Goal: Transaction & Acquisition: Purchase product/service

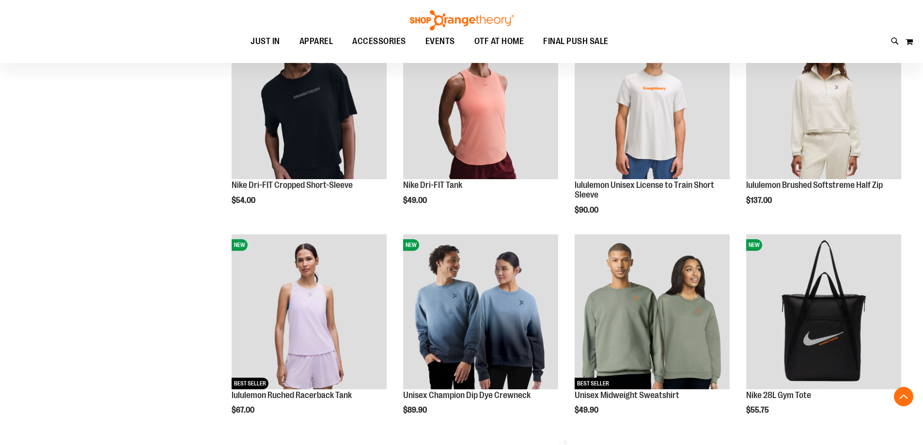
scroll to position [387, 0]
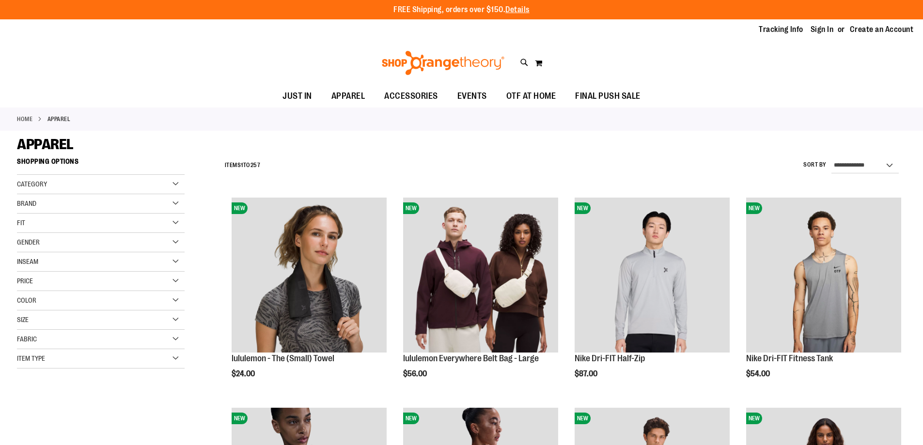
type input "**********"
click at [29, 184] on span "Category" at bounding box center [32, 184] width 30 height 8
click at [32, 204] on link "WOMEN" at bounding box center [95, 204] width 161 height 10
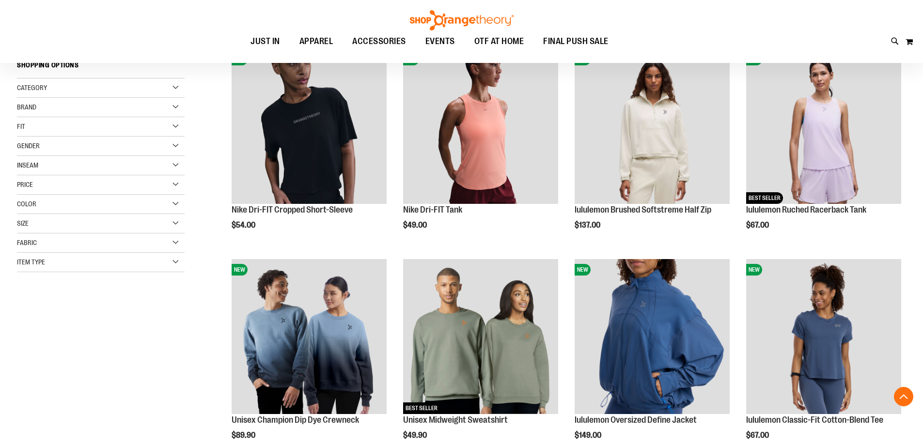
scroll to position [153, 0]
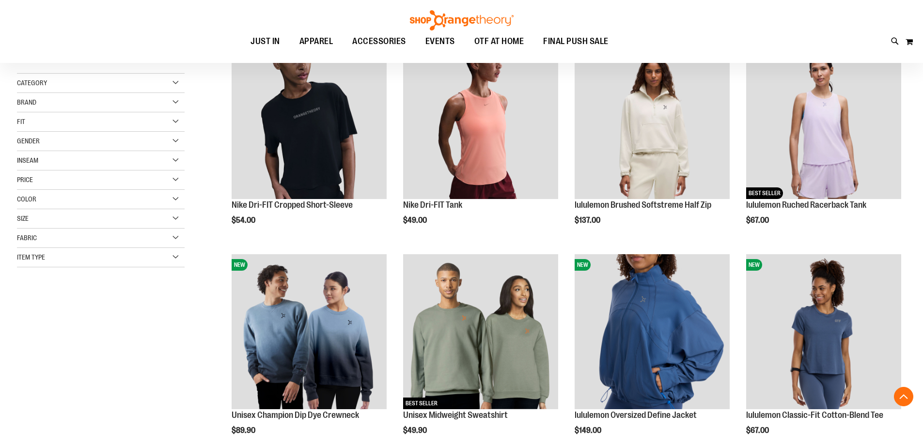
click at [57, 84] on div "Category" at bounding box center [101, 83] width 168 height 19
click at [35, 100] on link "Tops" at bounding box center [95, 103] width 161 height 10
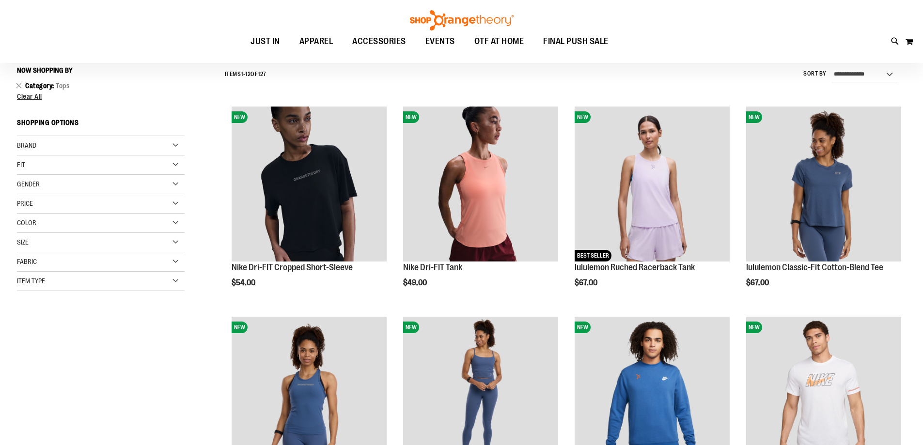
scroll to position [90, 0]
click at [44, 147] on div "Brand" at bounding box center [101, 146] width 168 height 19
click at [36, 185] on link "Orangetheory" at bounding box center [95, 186] width 161 height 10
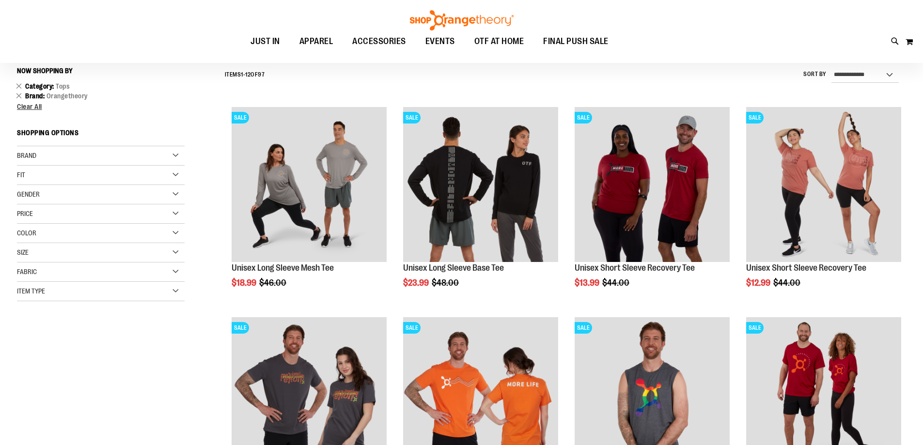
click at [176, 290] on div "Item Type" at bounding box center [101, 291] width 168 height 19
click at [36, 386] on link "Tank Tops 32 items" at bounding box center [95, 388] width 161 height 10
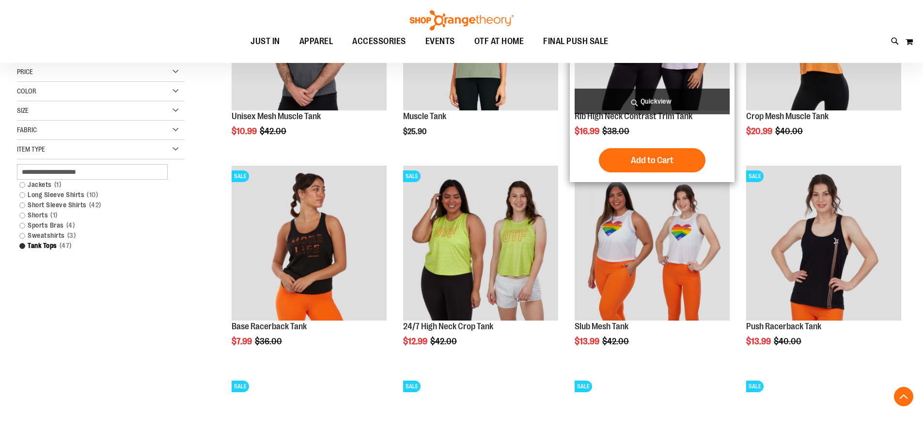
scroll to position [332, 0]
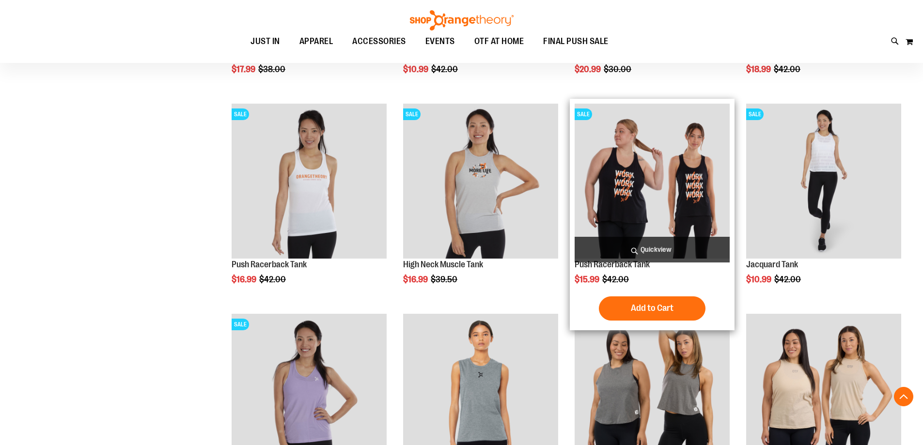
scroll to position [865, 0]
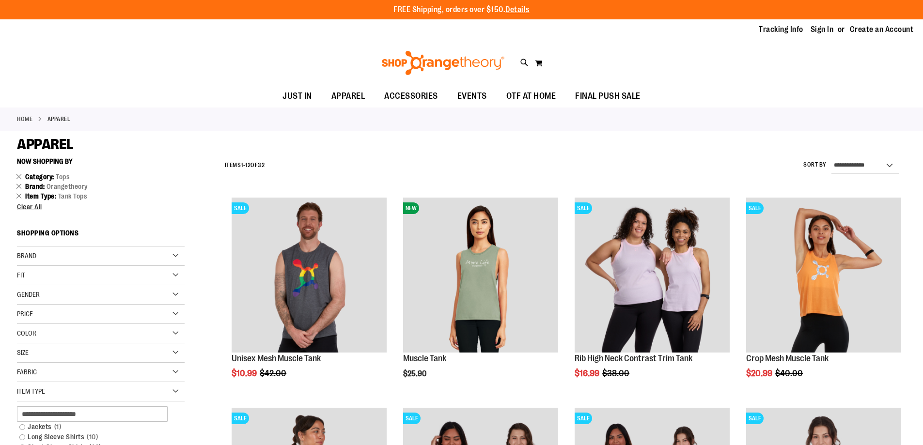
click at [863, 164] on select "**********" at bounding box center [864, 165] width 67 height 15
select select "*********"
click at [831, 158] on select "**********" at bounding box center [864, 165] width 67 height 15
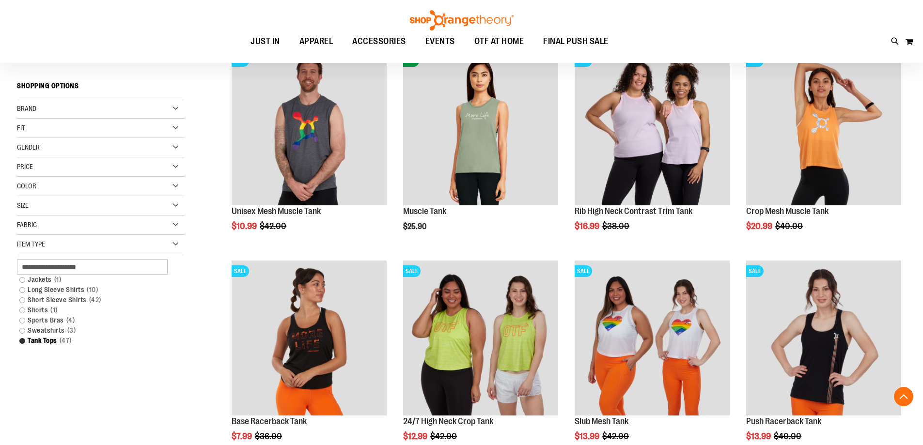
scroll to position [153, 0]
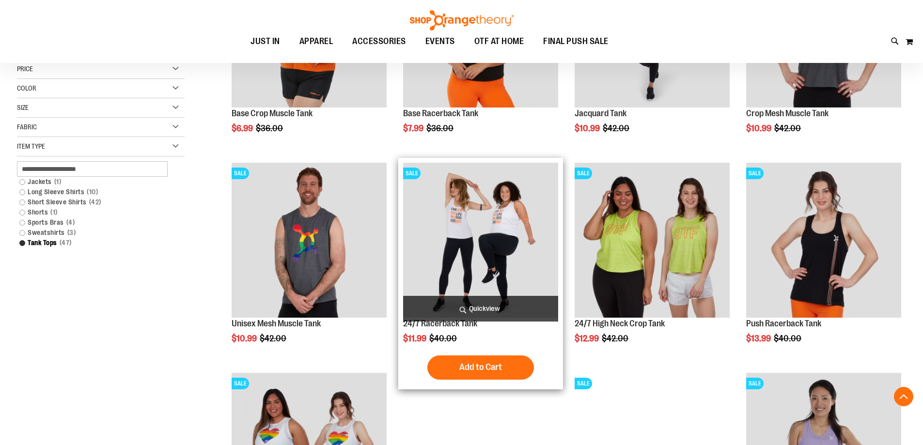
scroll to position [250, 0]
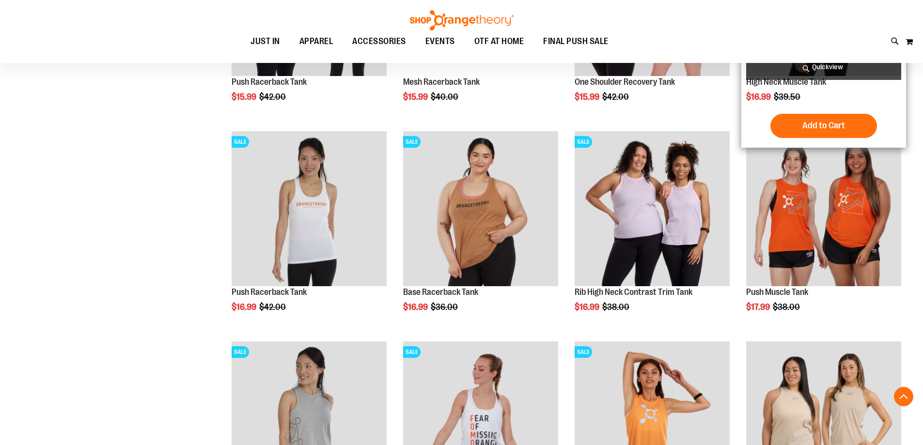
scroll to position [928, 0]
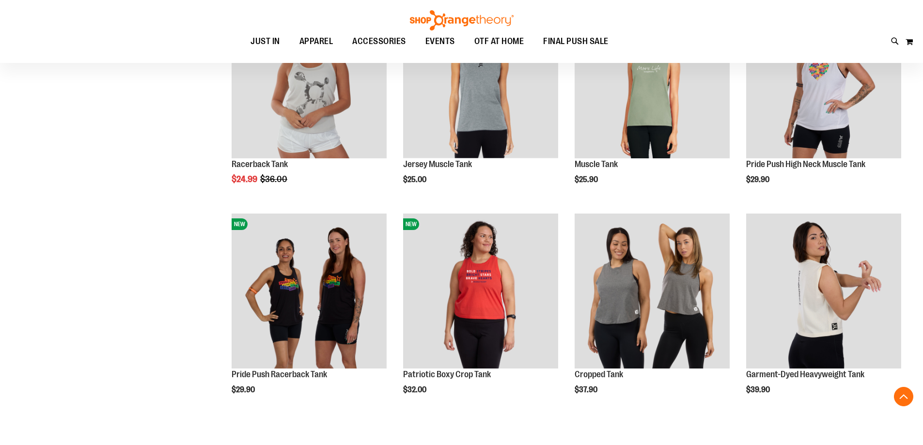
scroll to position [1509, 0]
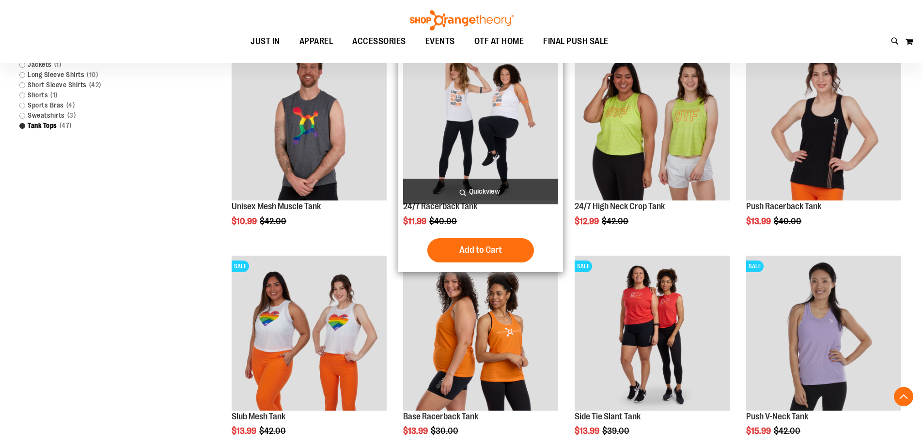
scroll to position [347, 0]
